Goal: Task Accomplishment & Management: Complete application form

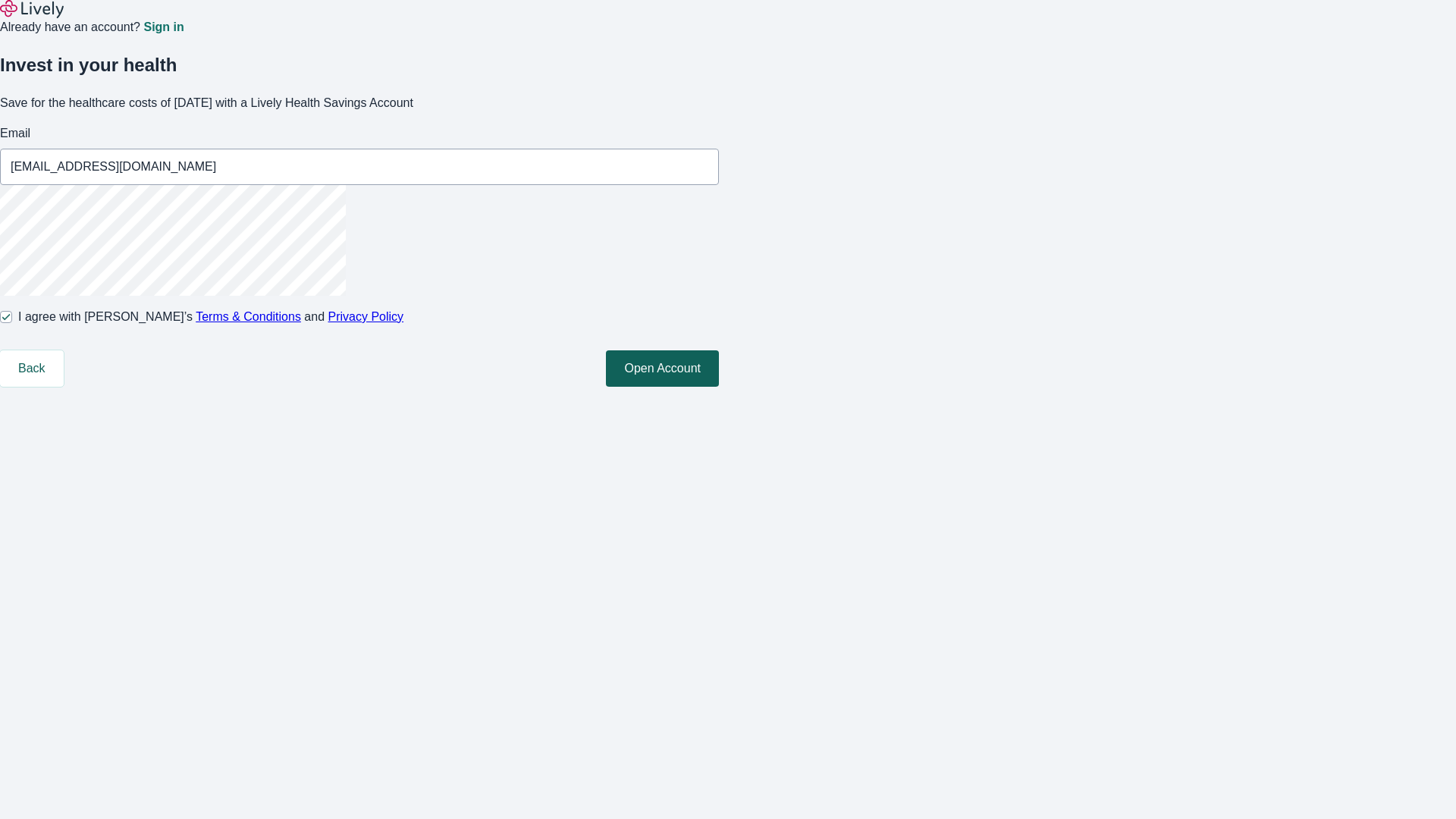
click at [719, 387] on button "Open Account" at bounding box center [662, 368] width 113 height 37
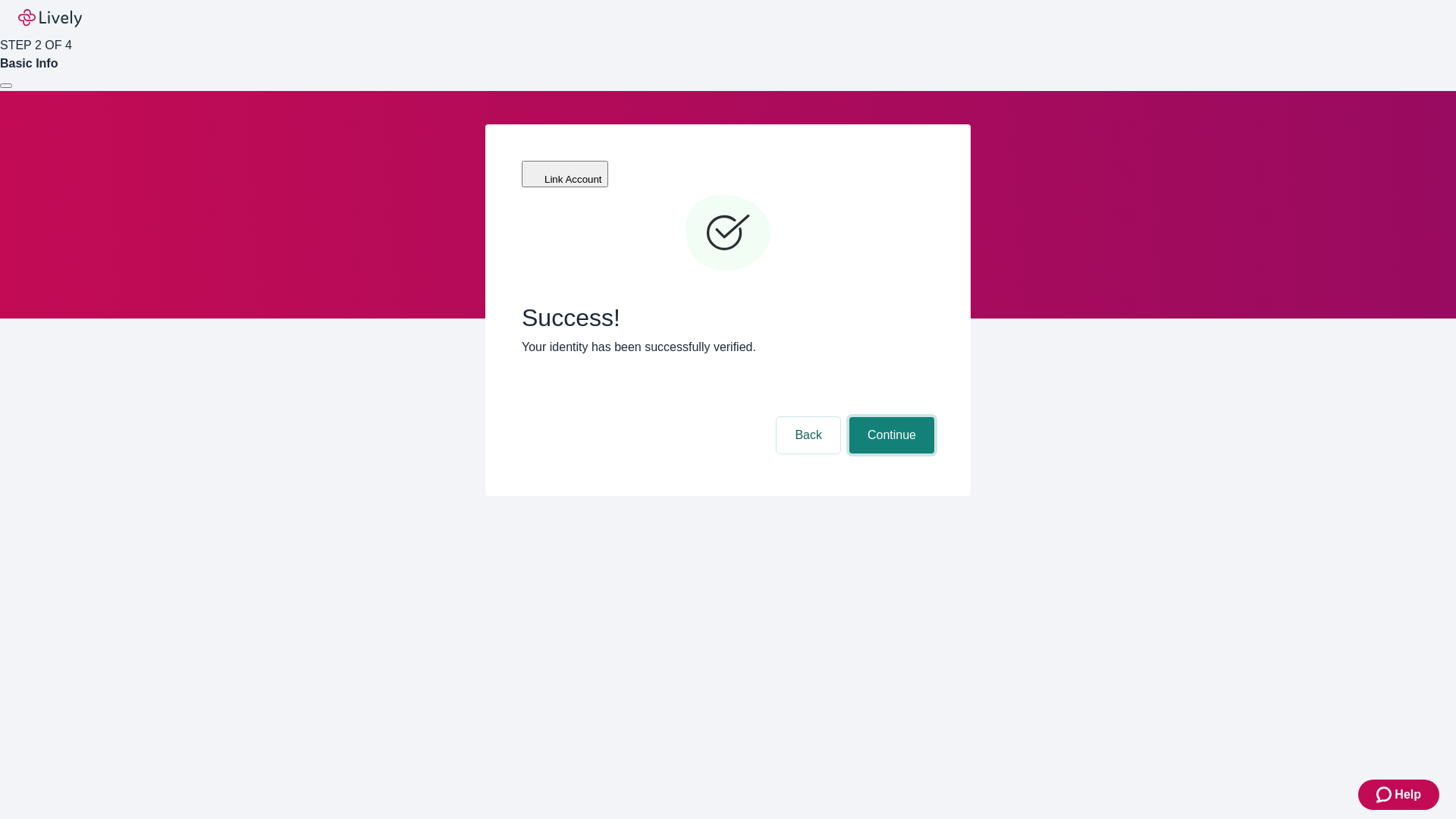
click at [889, 417] on button "Continue" at bounding box center [892, 435] width 85 height 37
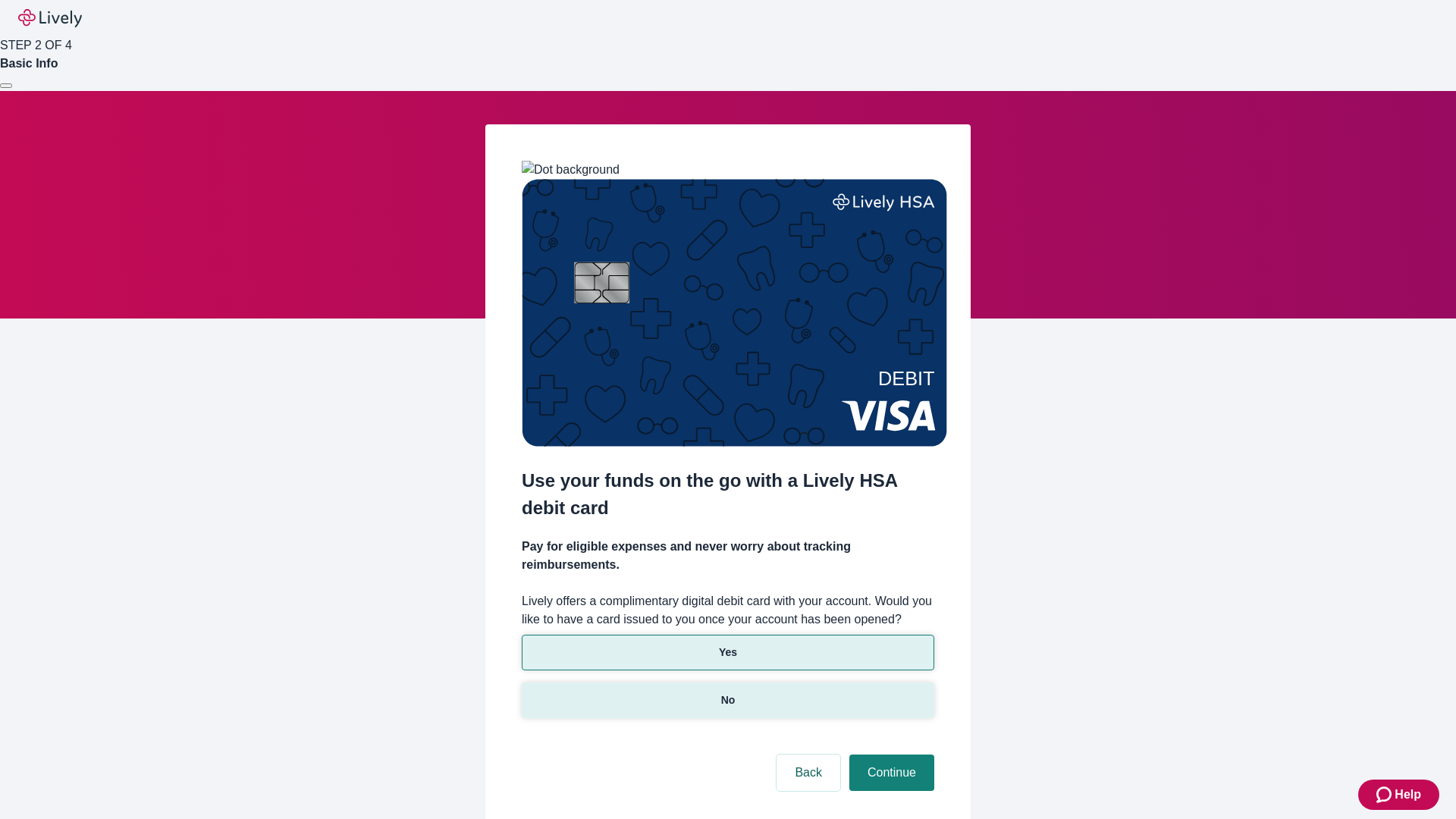
click at [727, 692] on p "No" at bounding box center [729, 700] width 15 height 16
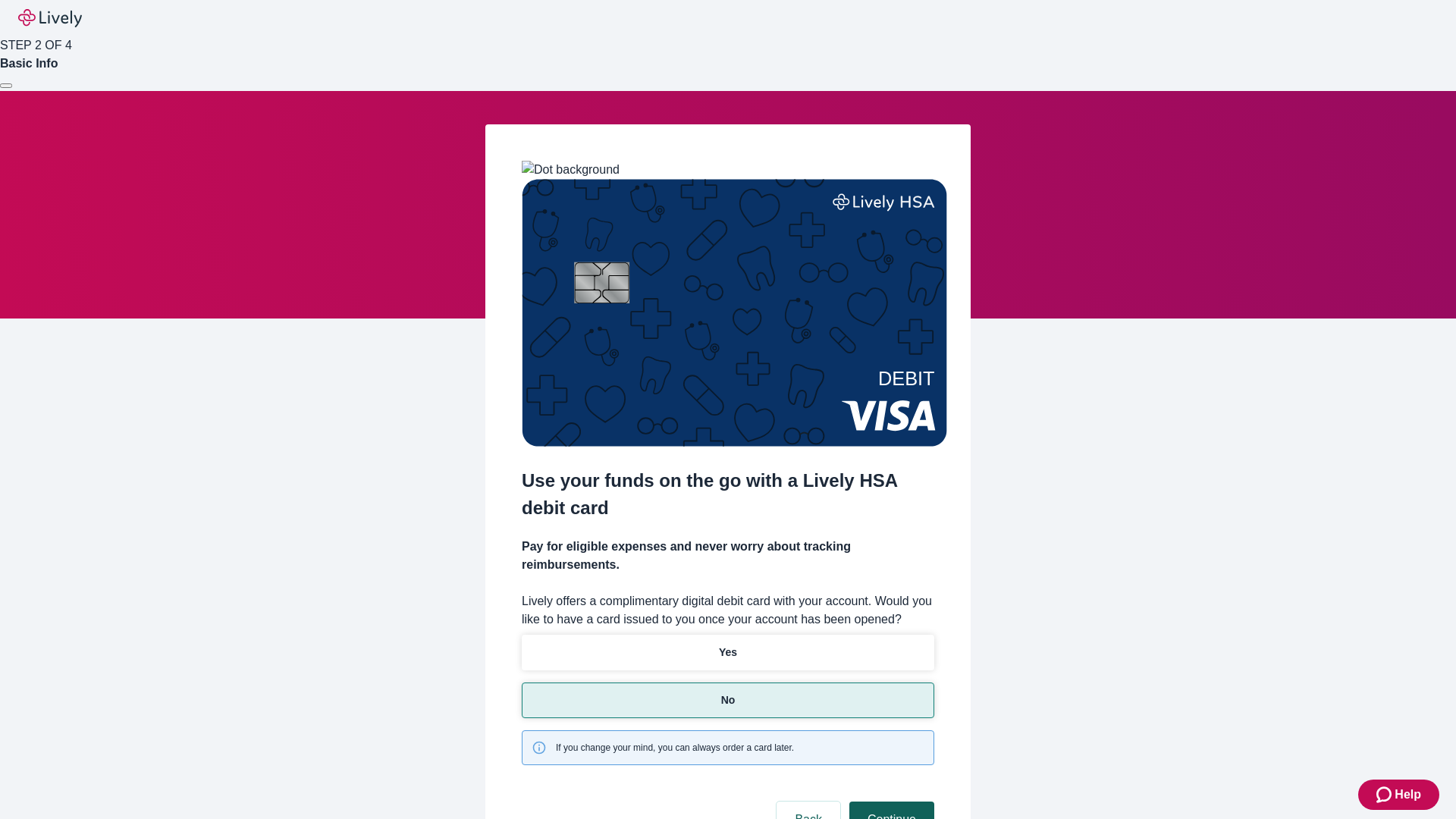
click at [889, 801] on button "Continue" at bounding box center [892, 819] width 85 height 37
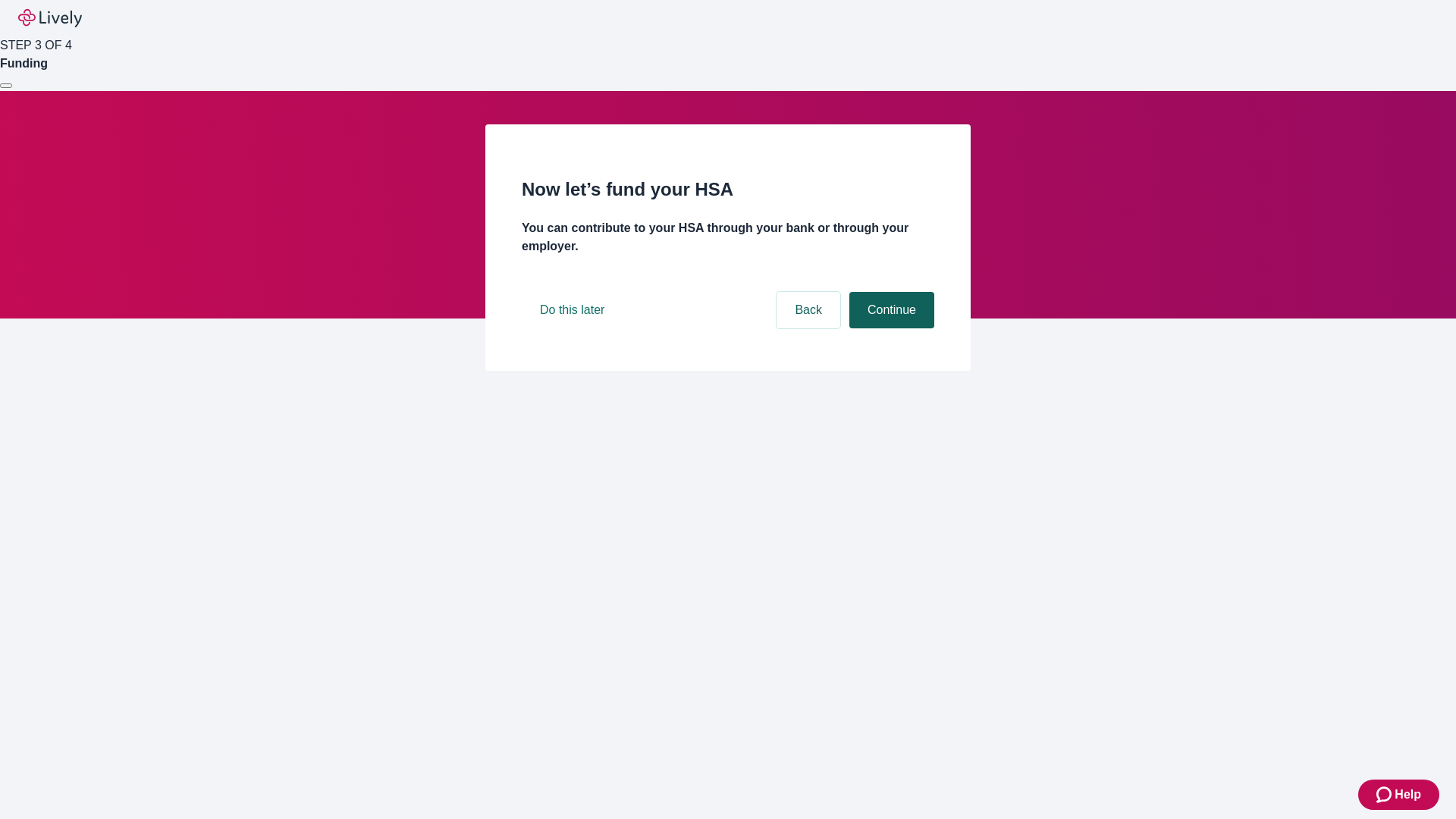
click at [889, 328] on button "Continue" at bounding box center [892, 310] width 85 height 37
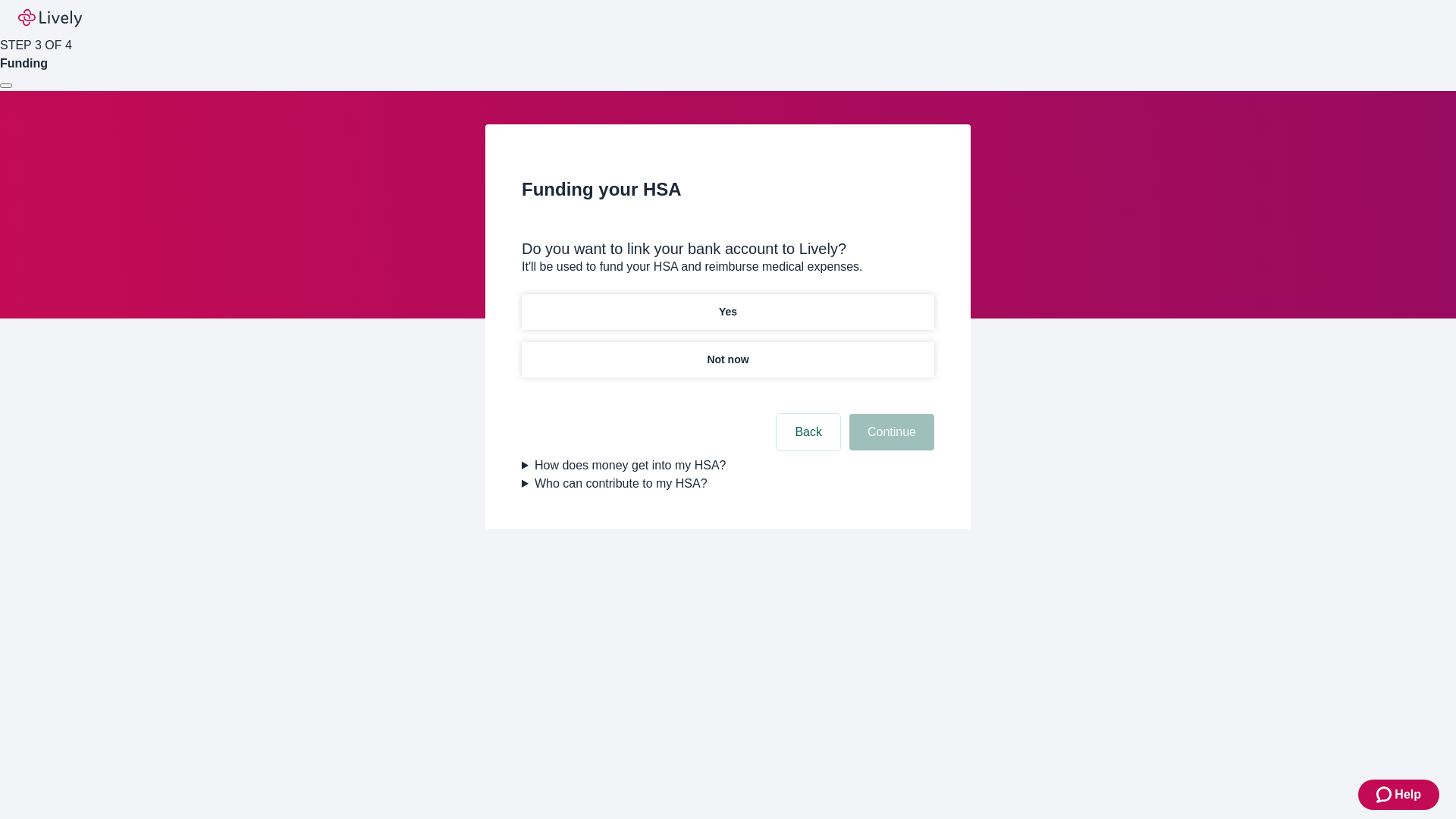
click at [727, 304] on p "Yes" at bounding box center [728, 312] width 18 height 16
click at [889, 414] on button "Continue" at bounding box center [892, 431] width 85 height 37
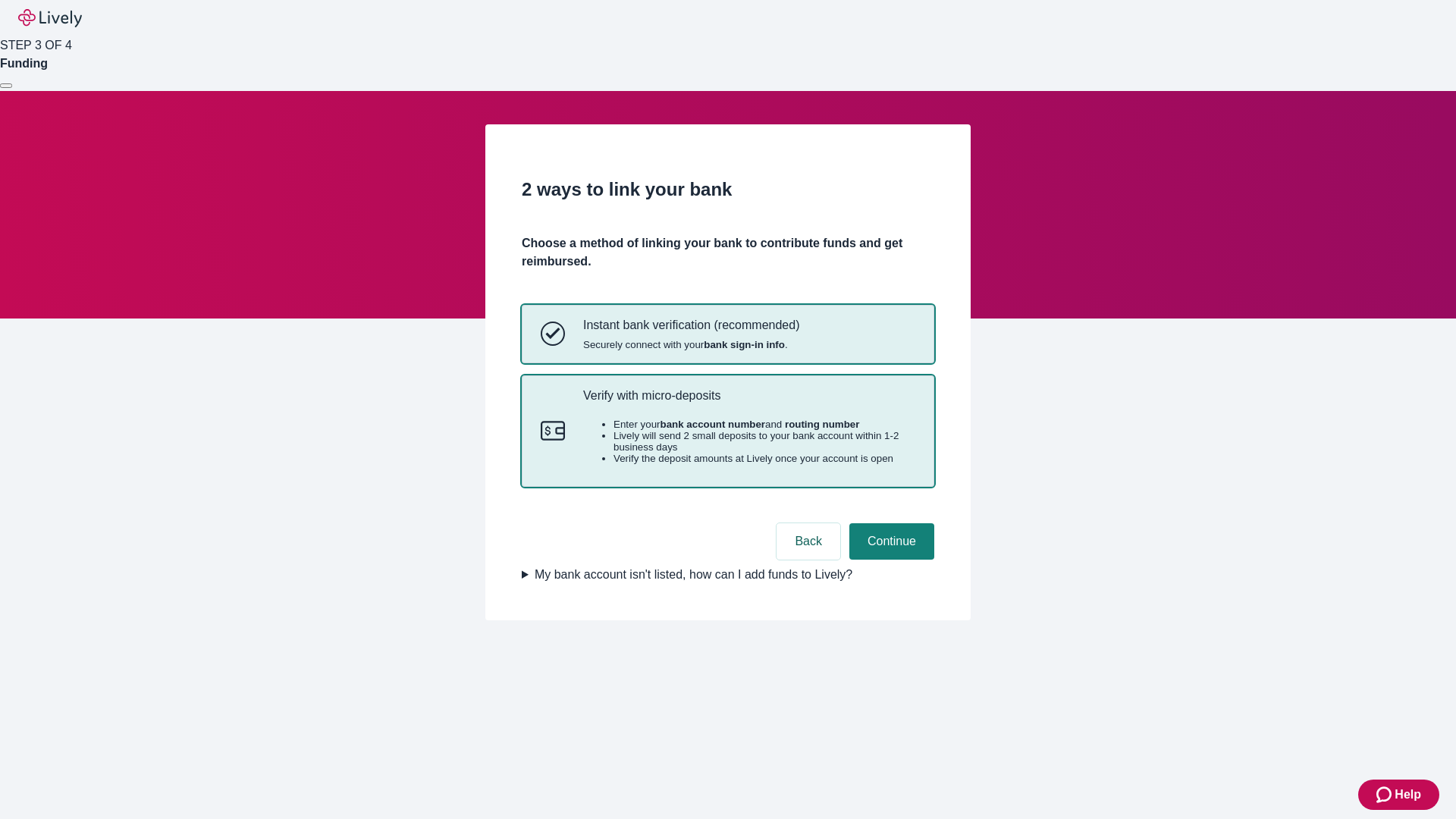
click at [748, 403] on p "Verify with micro-deposits" at bounding box center [749, 396] width 332 height 15
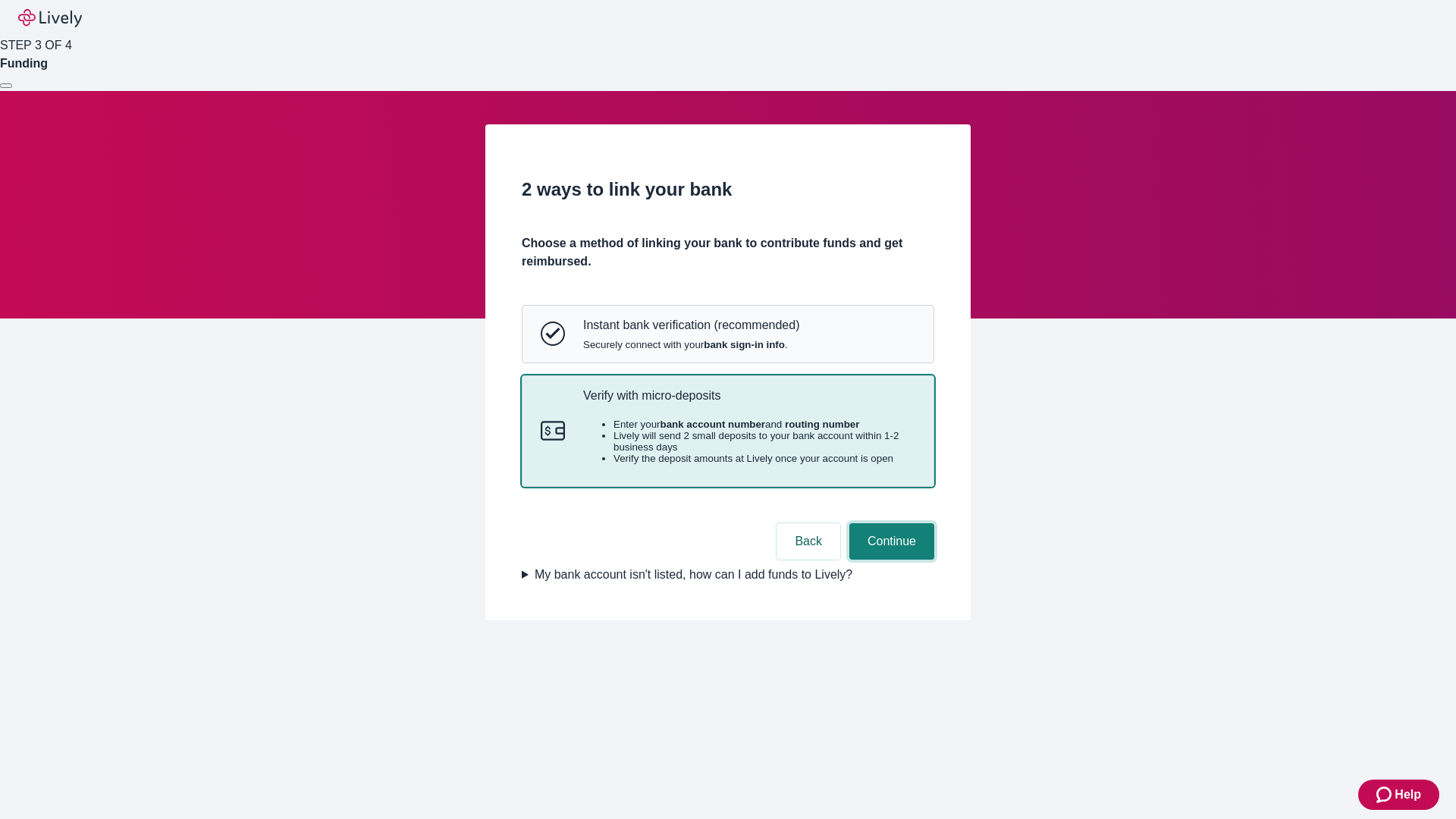
click at [889, 559] on button "Continue" at bounding box center [892, 541] width 85 height 37
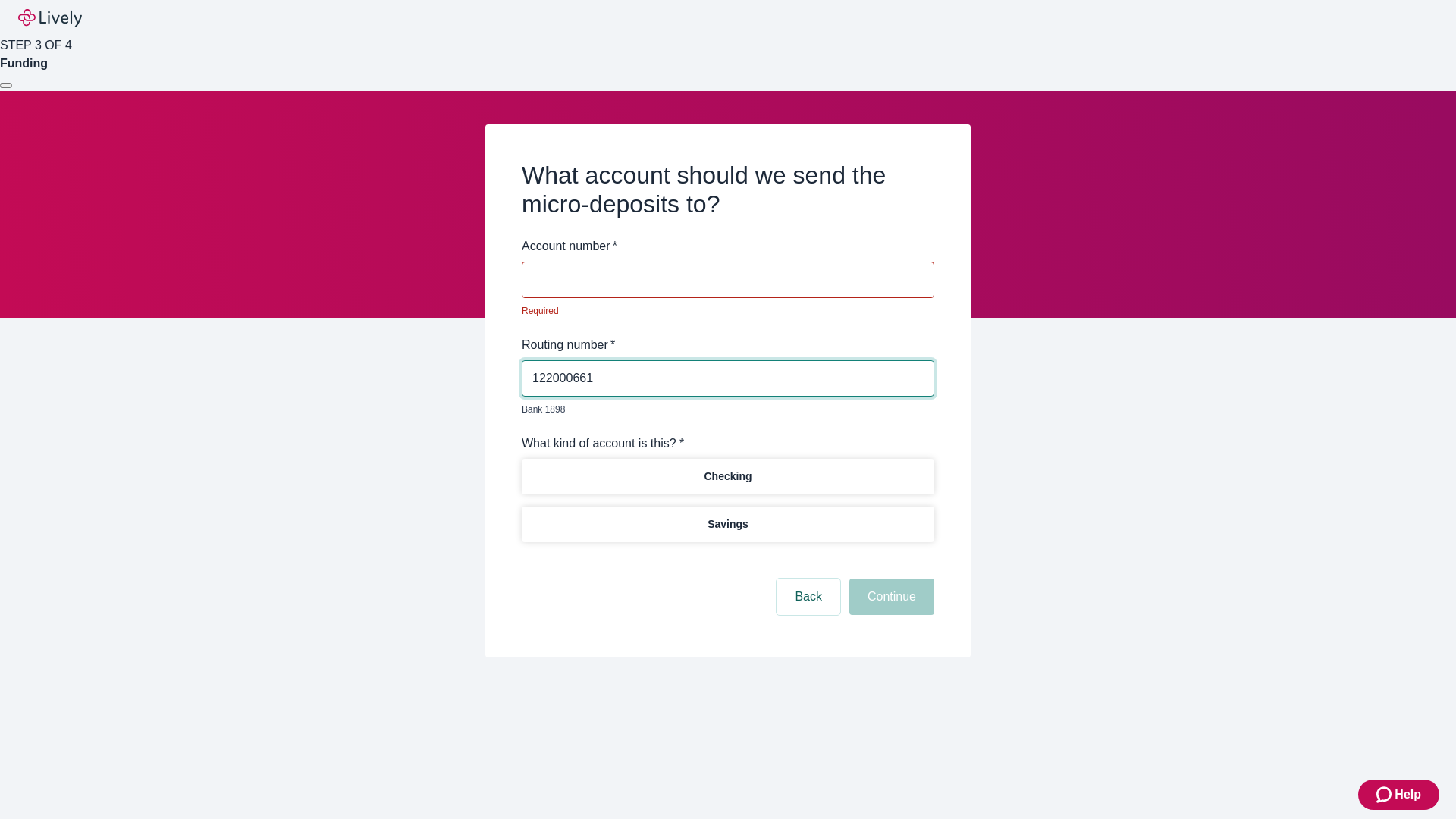
type input "122000661"
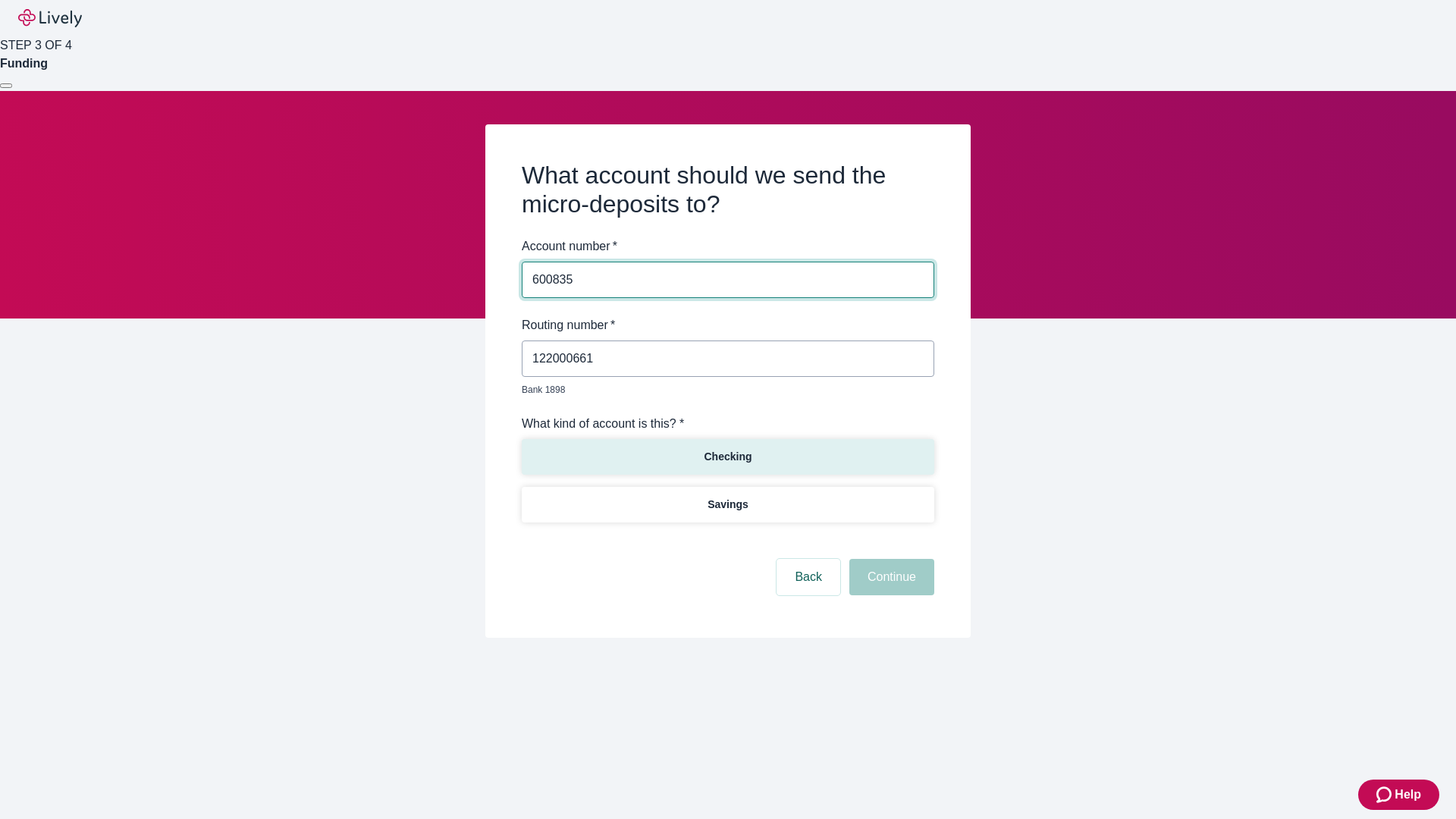
type input "600835"
click at [727, 449] on p "Checking" at bounding box center [727, 457] width 48 height 16
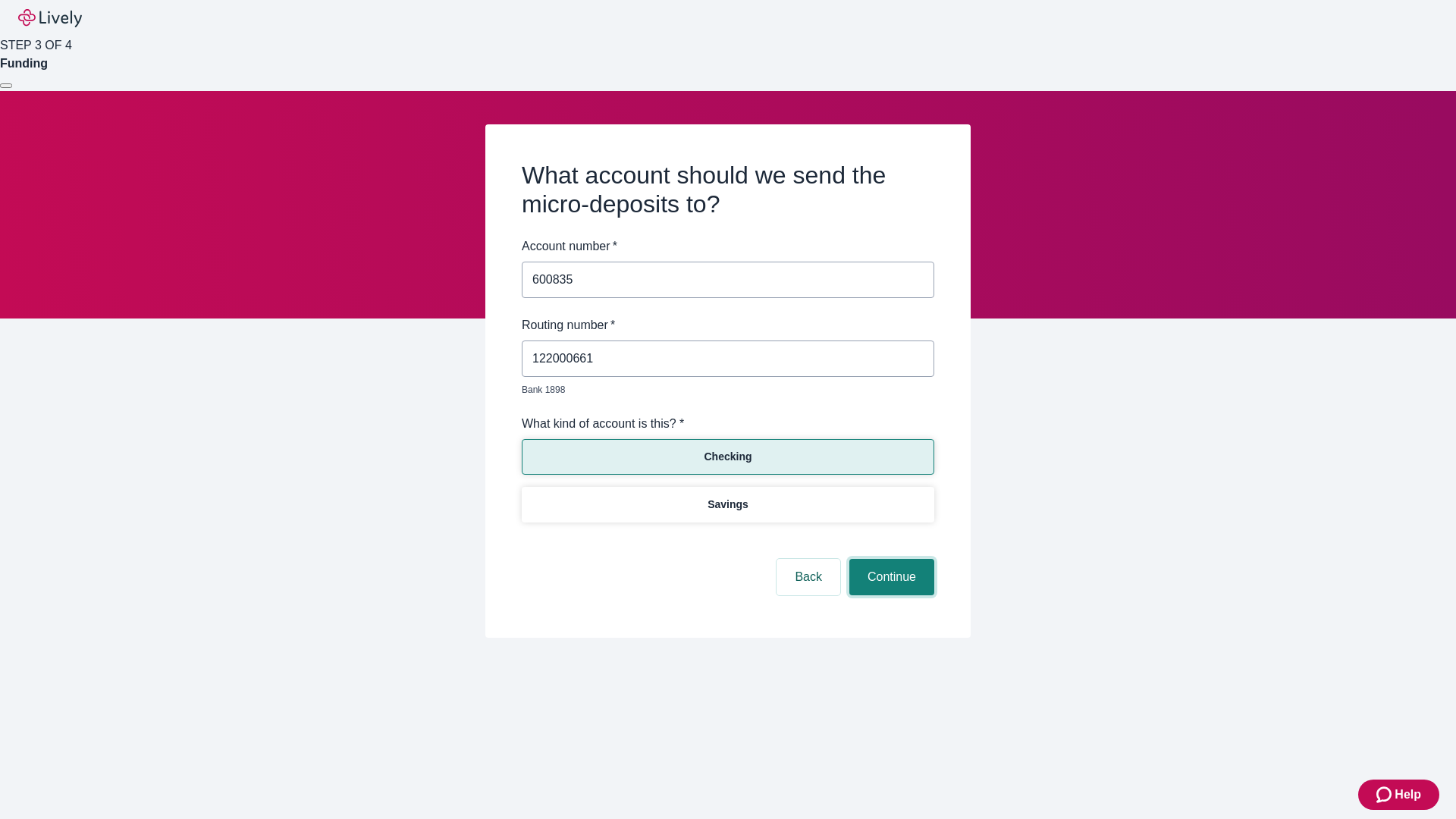
click at [889, 559] on button "Continue" at bounding box center [892, 576] width 85 height 37
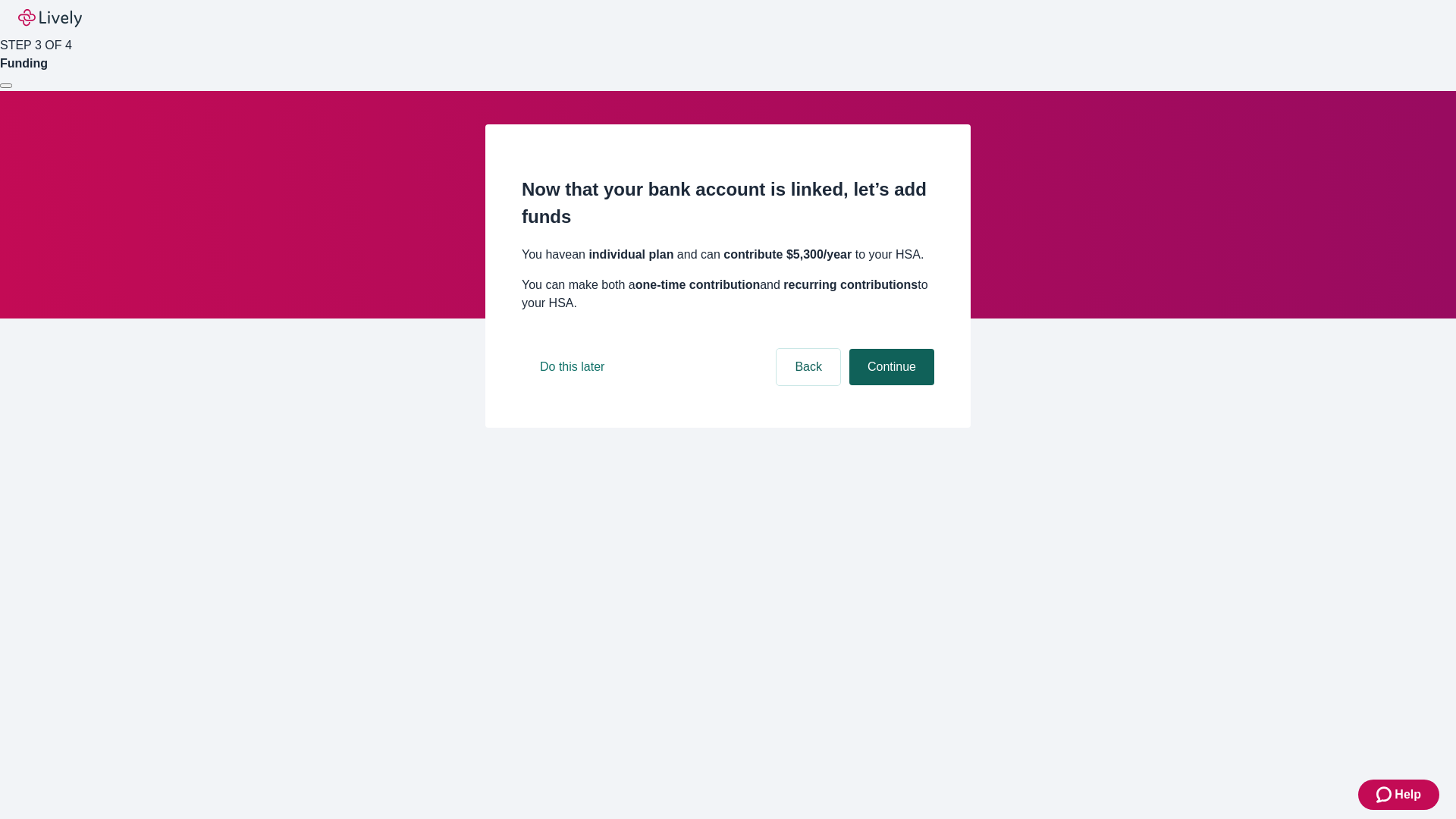
click at [889, 385] on button "Continue" at bounding box center [892, 366] width 85 height 37
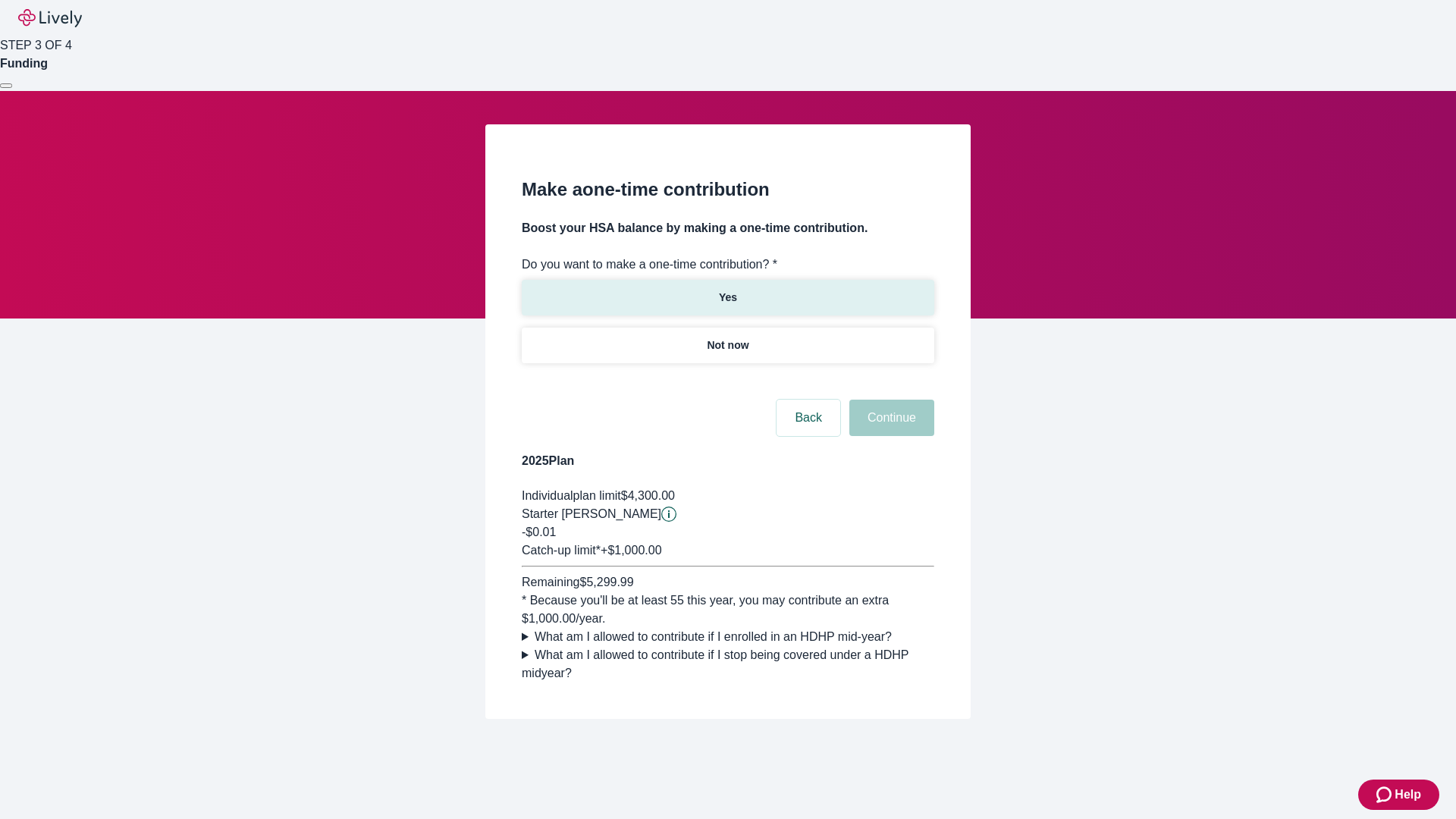
click at [727, 290] on p "Yes" at bounding box center [728, 298] width 18 height 16
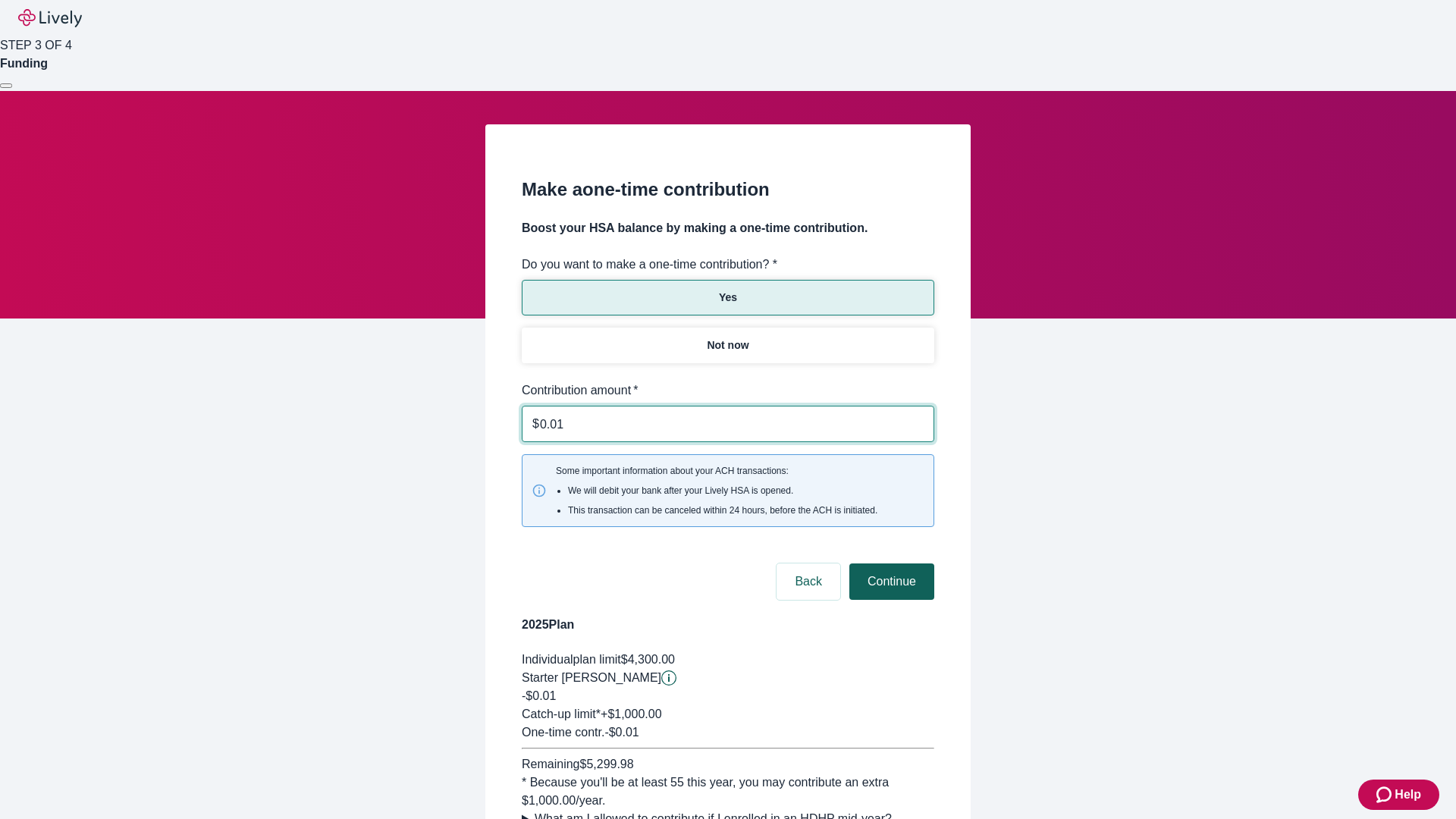
type input "0.01"
click at [889, 563] on button "Continue" at bounding box center [892, 581] width 85 height 37
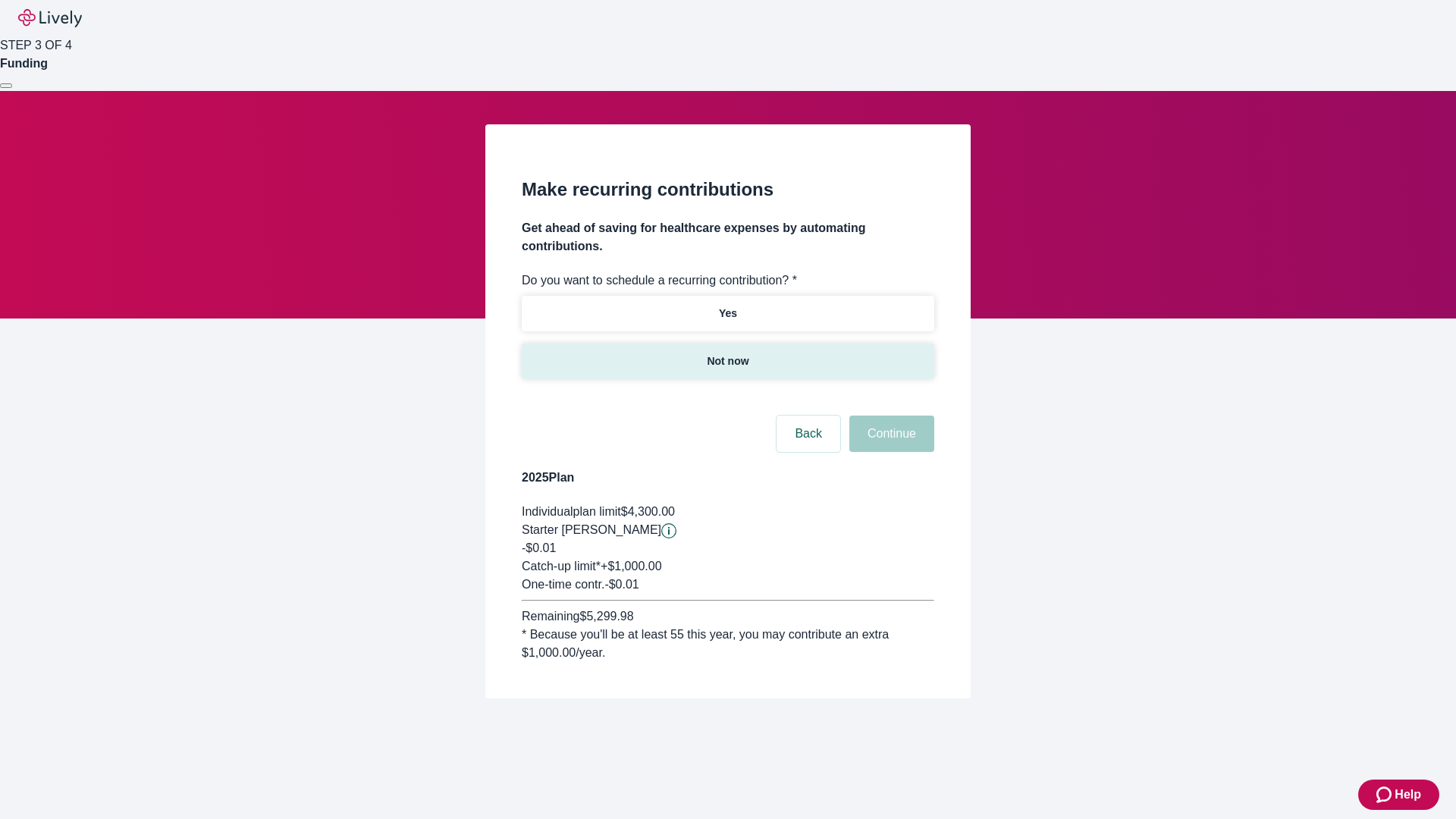
click at [727, 353] on p "Not now" at bounding box center [727, 361] width 42 height 16
click at [889, 415] on button "Continue" at bounding box center [892, 433] width 85 height 37
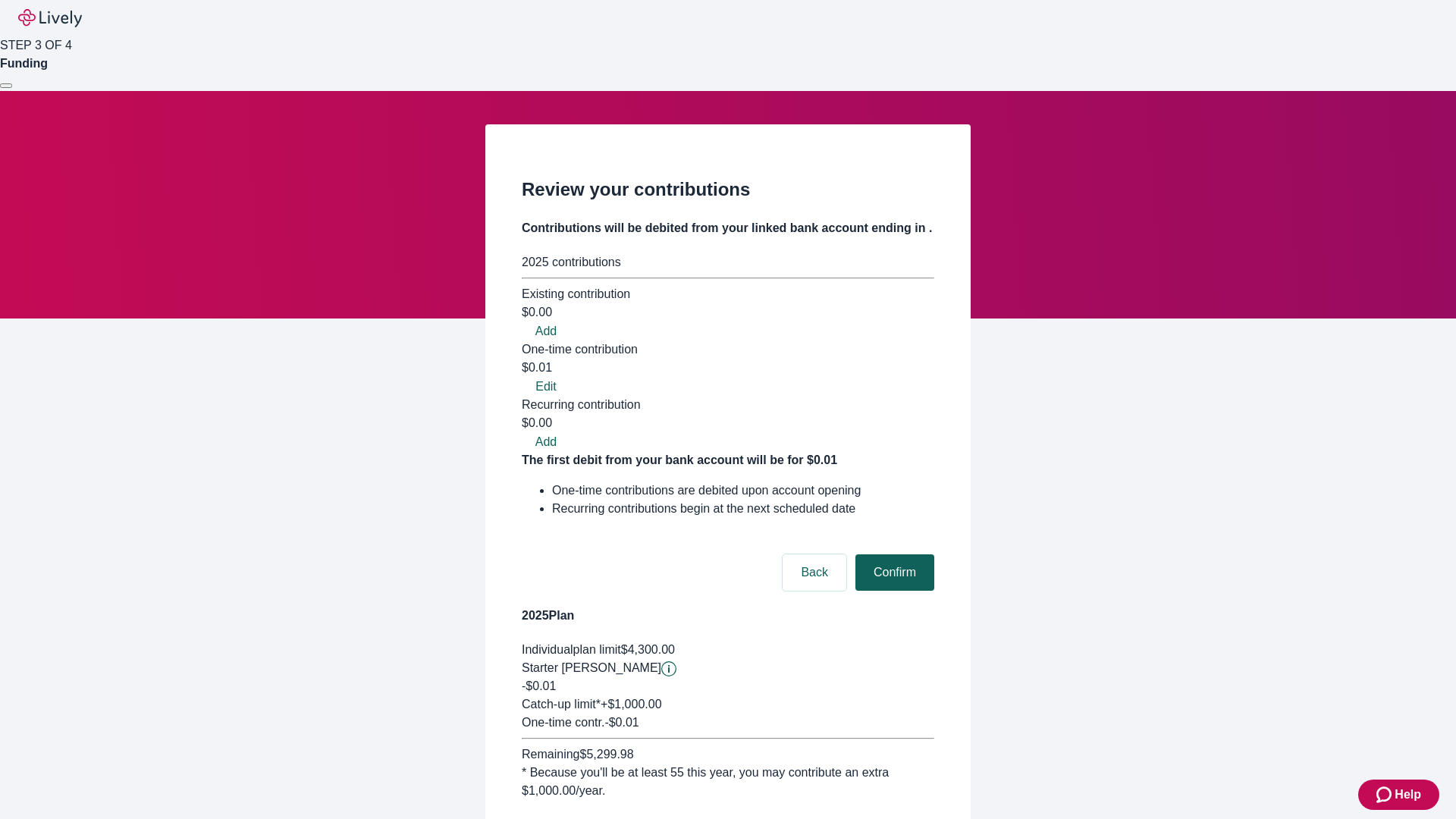
click at [892, 554] on button "Confirm" at bounding box center [894, 572] width 79 height 37
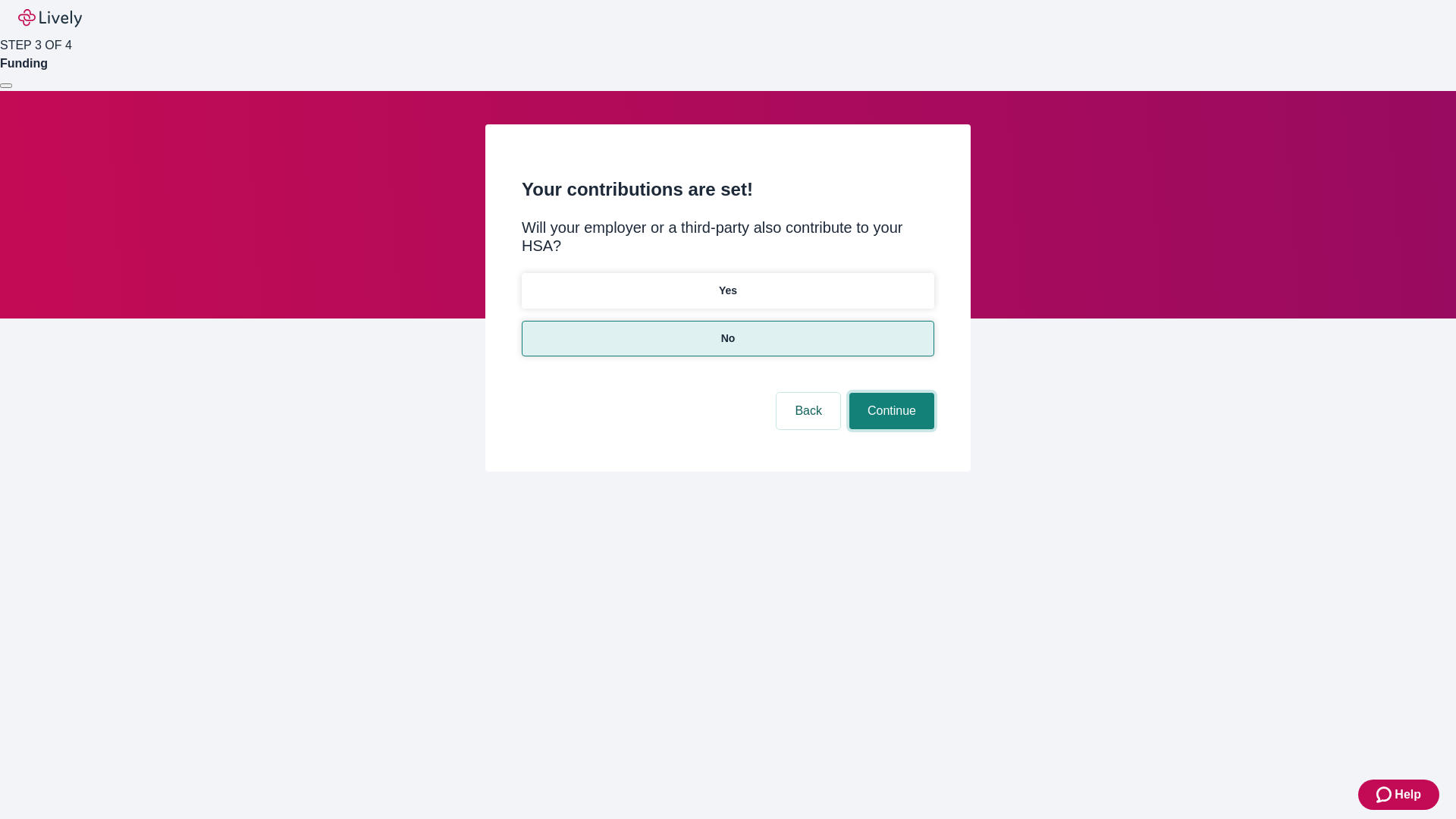
click at [889, 392] on button "Continue" at bounding box center [892, 410] width 85 height 37
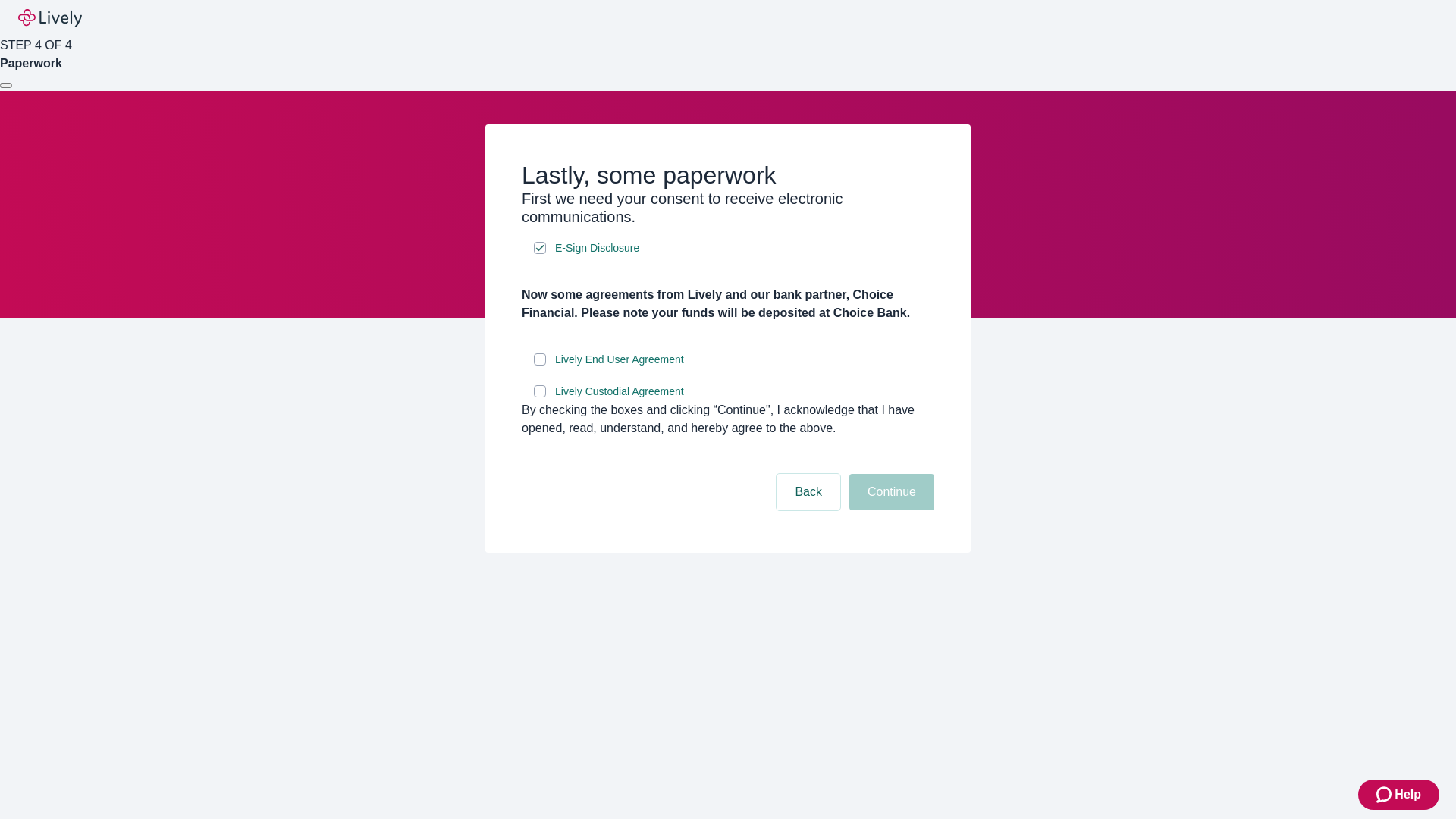
click at [540, 366] on input "Lively End User Agreement" at bounding box center [540, 359] width 12 height 12
checkbox input "true"
click at [540, 397] on input "Lively Custodial Agreement" at bounding box center [540, 391] width 12 height 12
checkbox input "true"
click at [889, 510] on button "Continue" at bounding box center [892, 492] width 85 height 37
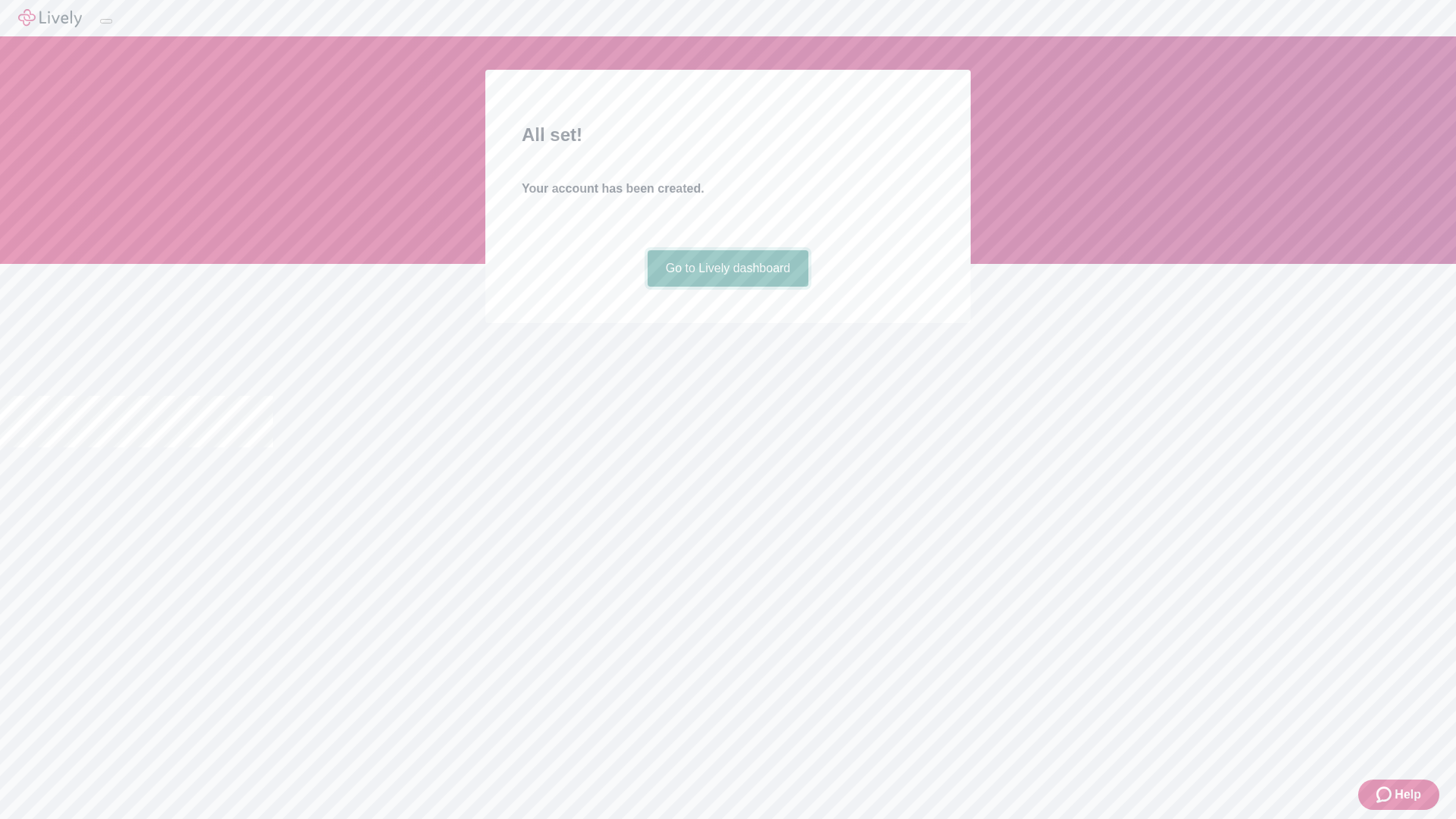
click at [727, 287] on link "Go to Lively dashboard" at bounding box center [728, 268] width 161 height 37
